Goal: Task Accomplishment & Management: Manage account settings

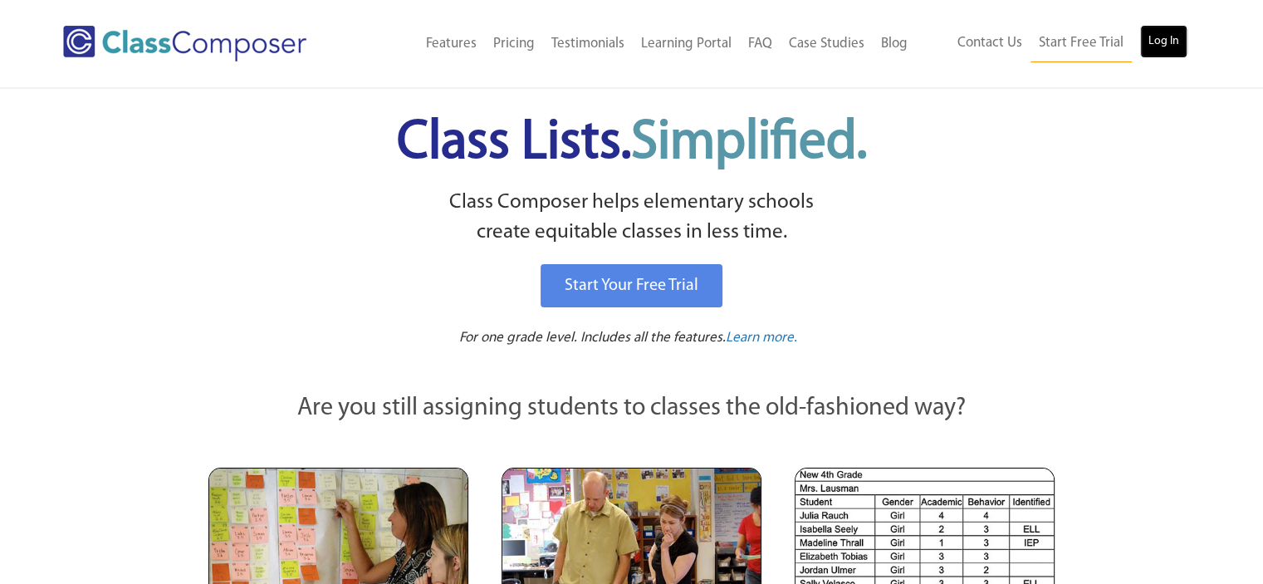
click at [1166, 41] on link "Log In" at bounding box center [1163, 41] width 47 height 33
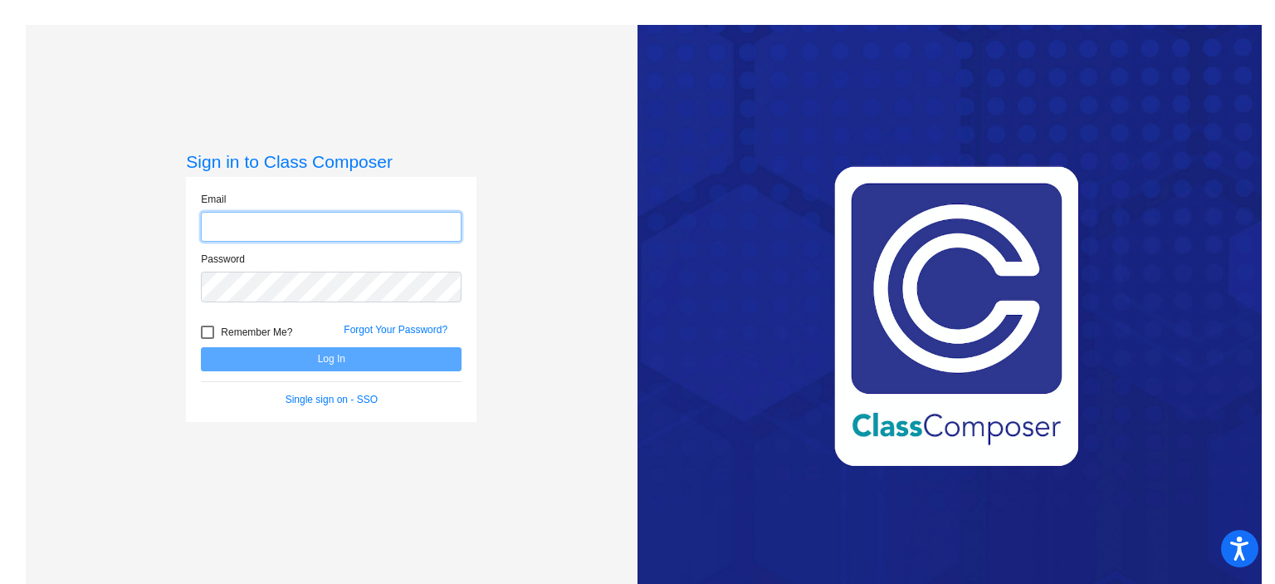
type input "[EMAIL_ADDRESS][DOMAIN_NAME]"
click at [531, 331] on div "Sign in to Class Composer Email [EMAIL_ADDRESS][DOMAIN_NAME] Password Remember …" at bounding box center [332, 317] width 612 height 584
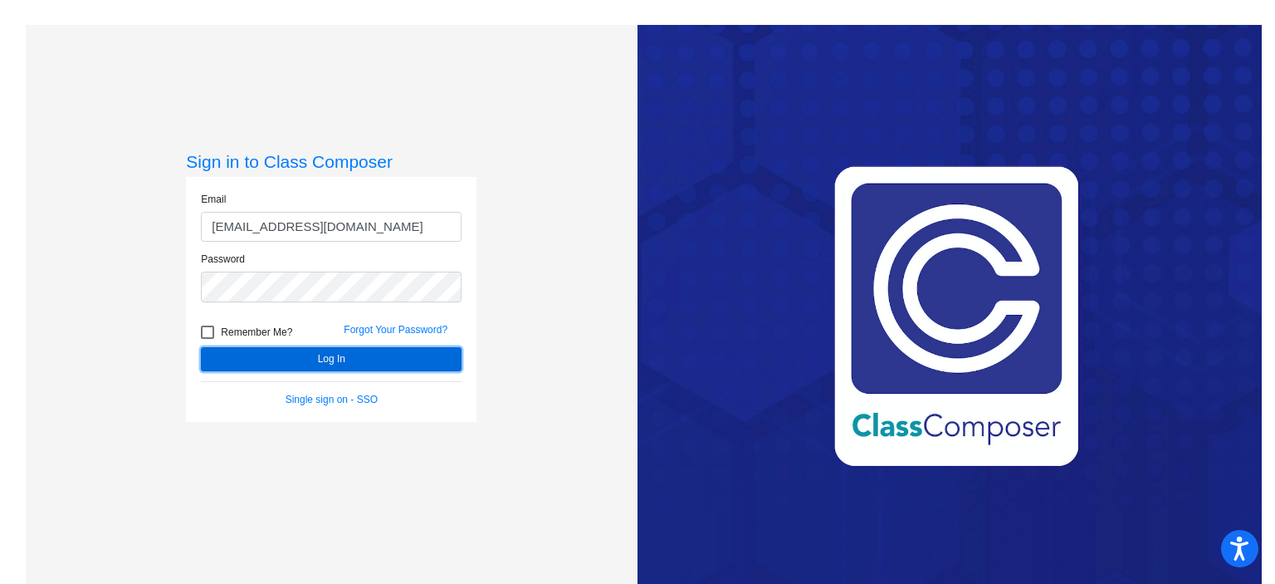
click at [423, 361] on button "Log In" at bounding box center [331, 359] width 261 height 24
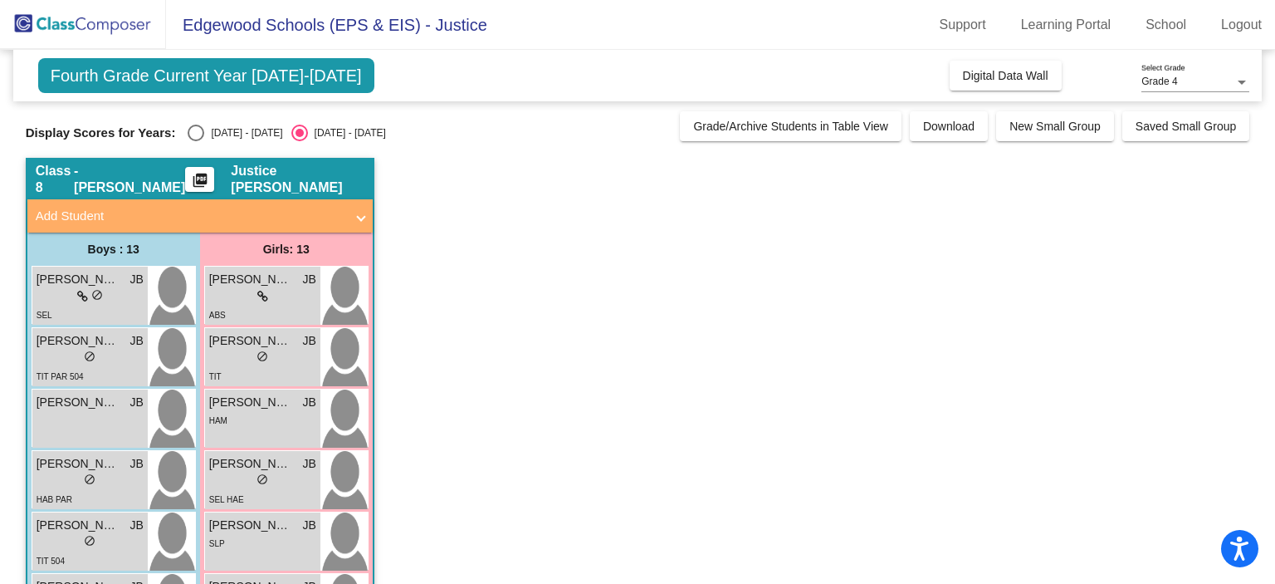
click at [196, 138] on div "Select an option" at bounding box center [196, 133] width 17 height 17
click at [196, 141] on input "[DATE] - [DATE]" at bounding box center [195, 141] width 1 height 1
radio input "true"
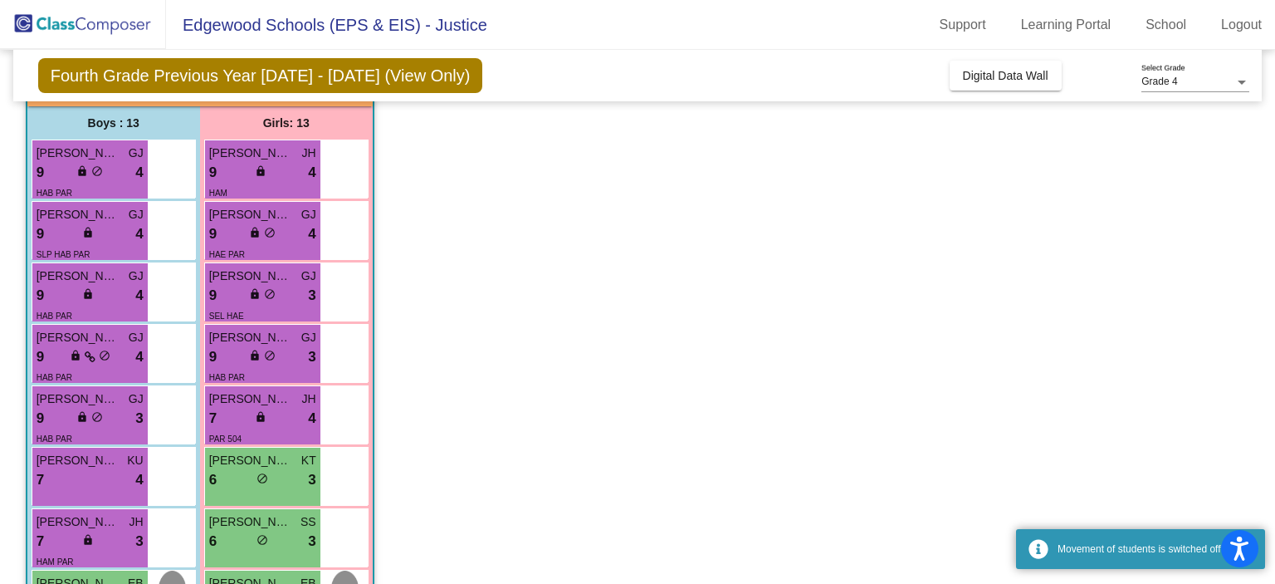
scroll to position [128, 0]
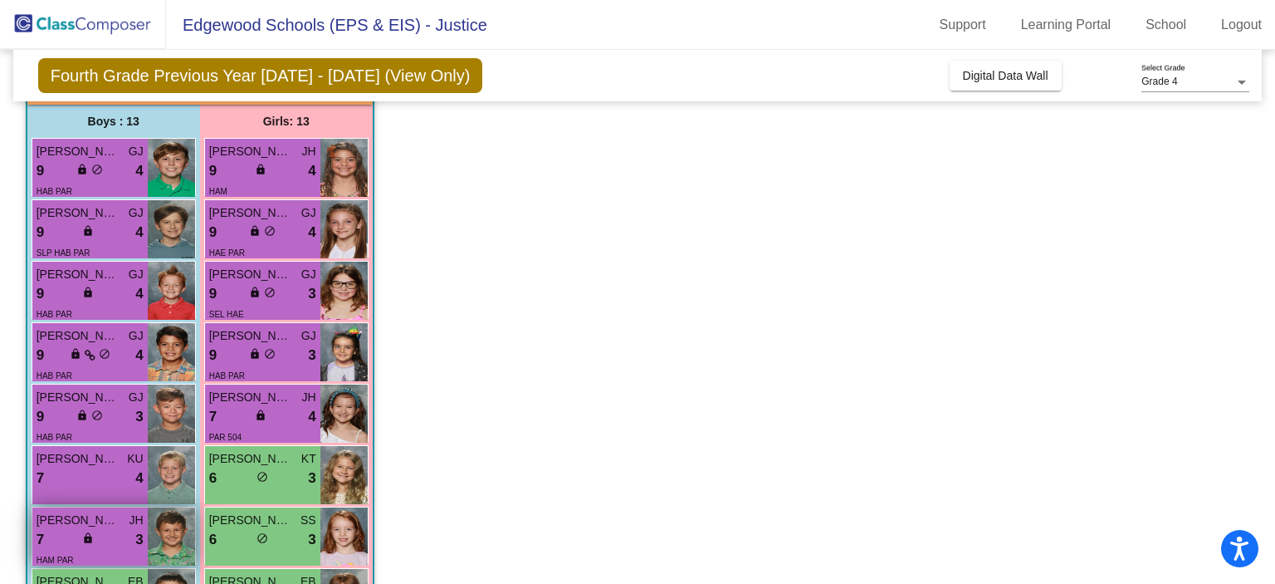
click at [85, 547] on div "lock do_not_disturb_alt" at bounding box center [89, 539] width 15 height 17
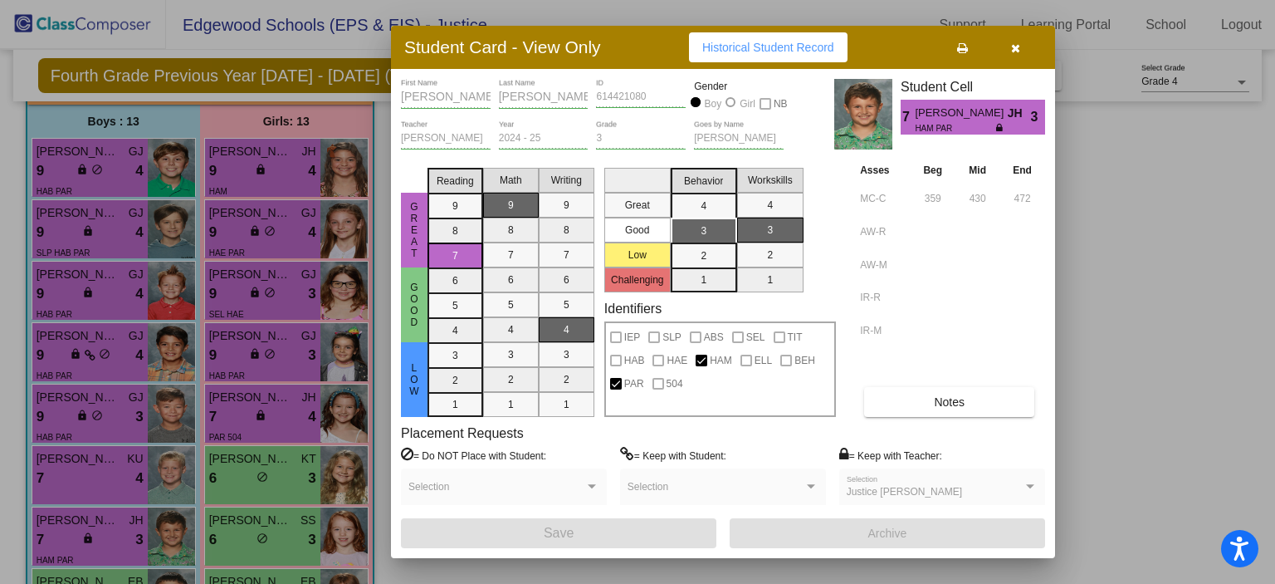
click at [1121, 426] on div at bounding box center [637, 292] width 1275 height 584
